Goal: Find specific page/section

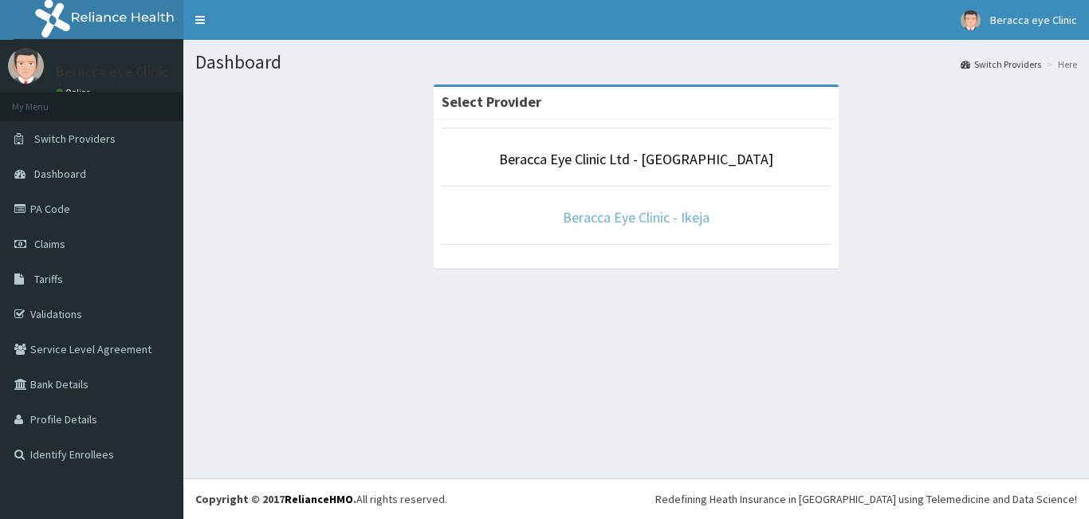
click at [596, 220] on link "Beracca Eye Clinic - Ikeja" at bounding box center [636, 217] width 147 height 18
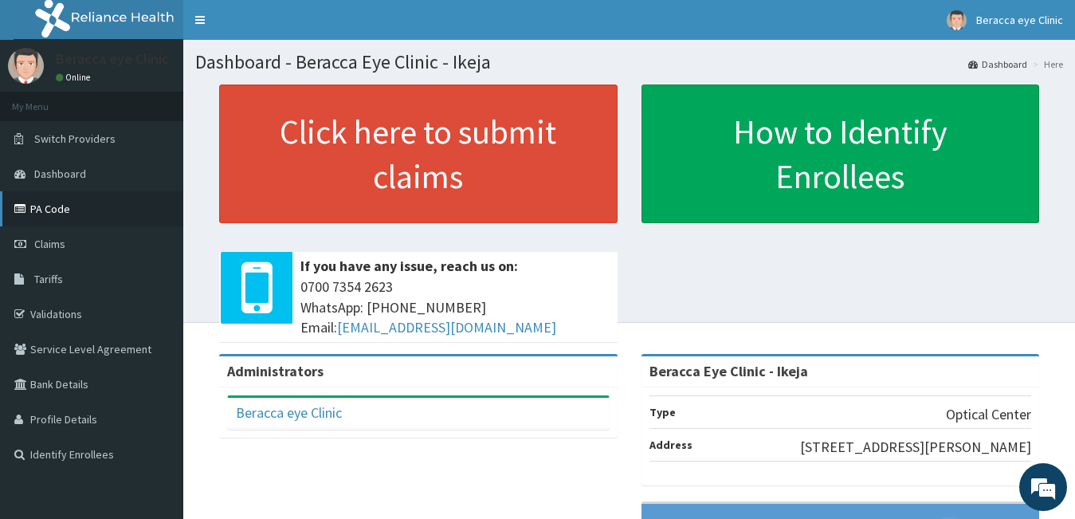
click at [53, 209] on link "PA Code" at bounding box center [91, 208] width 183 height 35
